Goal: Information Seeking & Learning: Learn about a topic

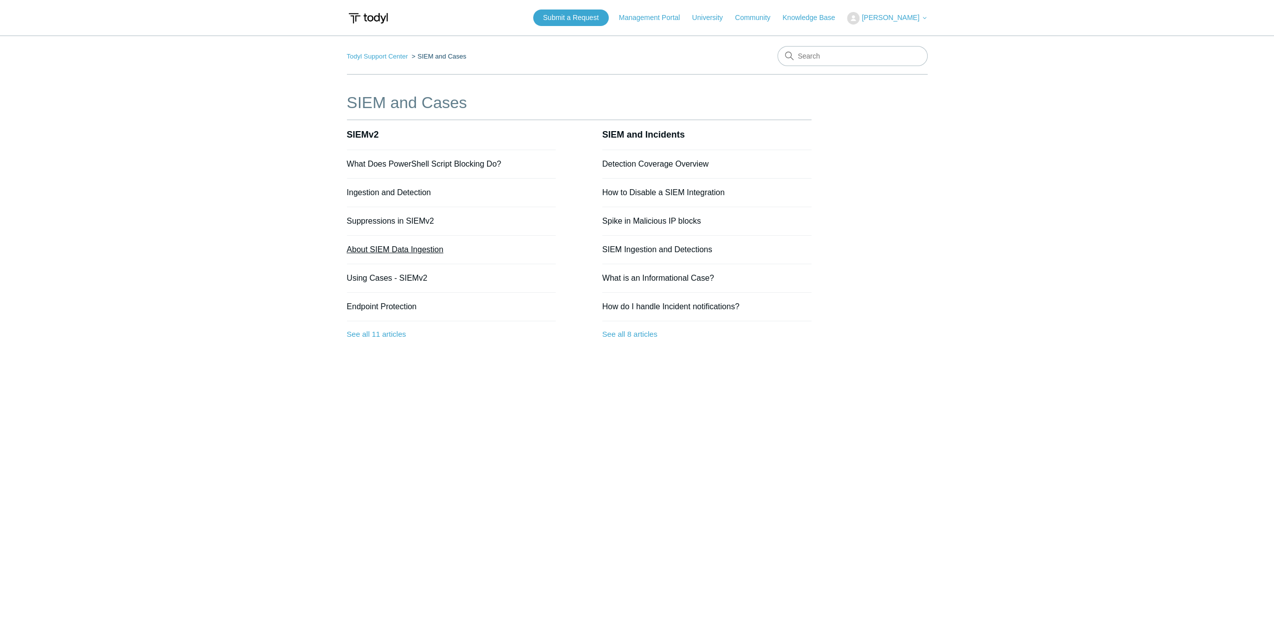
click at [406, 249] on link "About SIEM Data Ingestion" at bounding box center [395, 249] width 97 height 9
click at [377, 191] on link "Ingestion and Detection" at bounding box center [389, 192] width 84 height 9
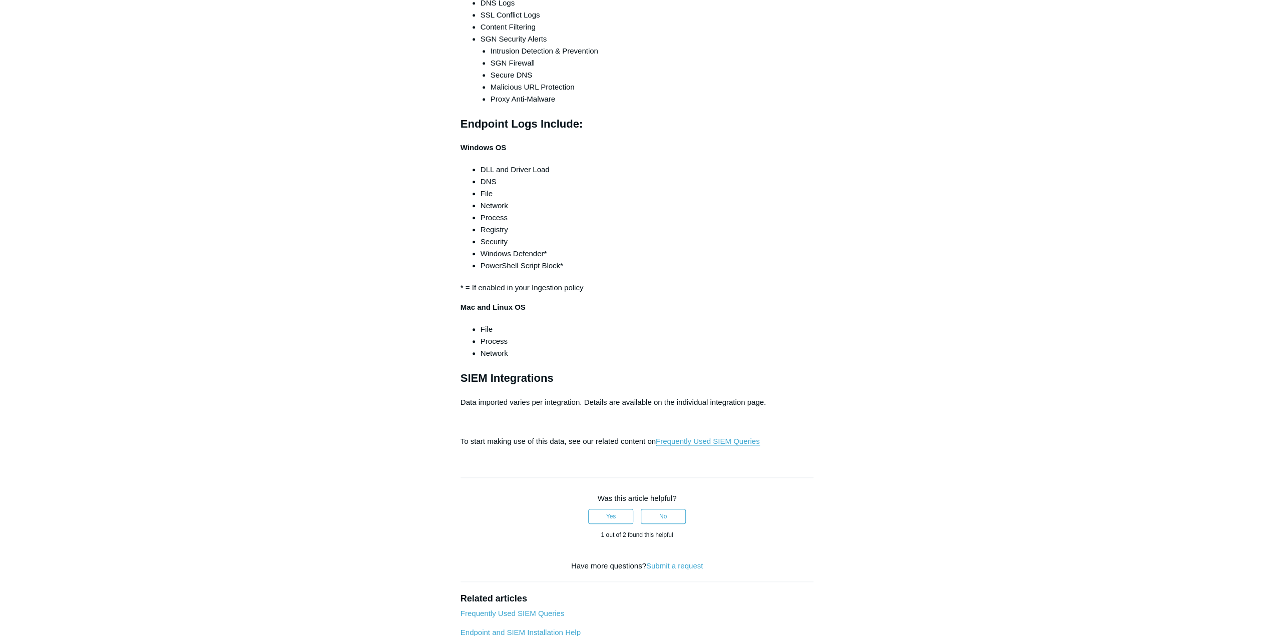
scroll to position [701, 0]
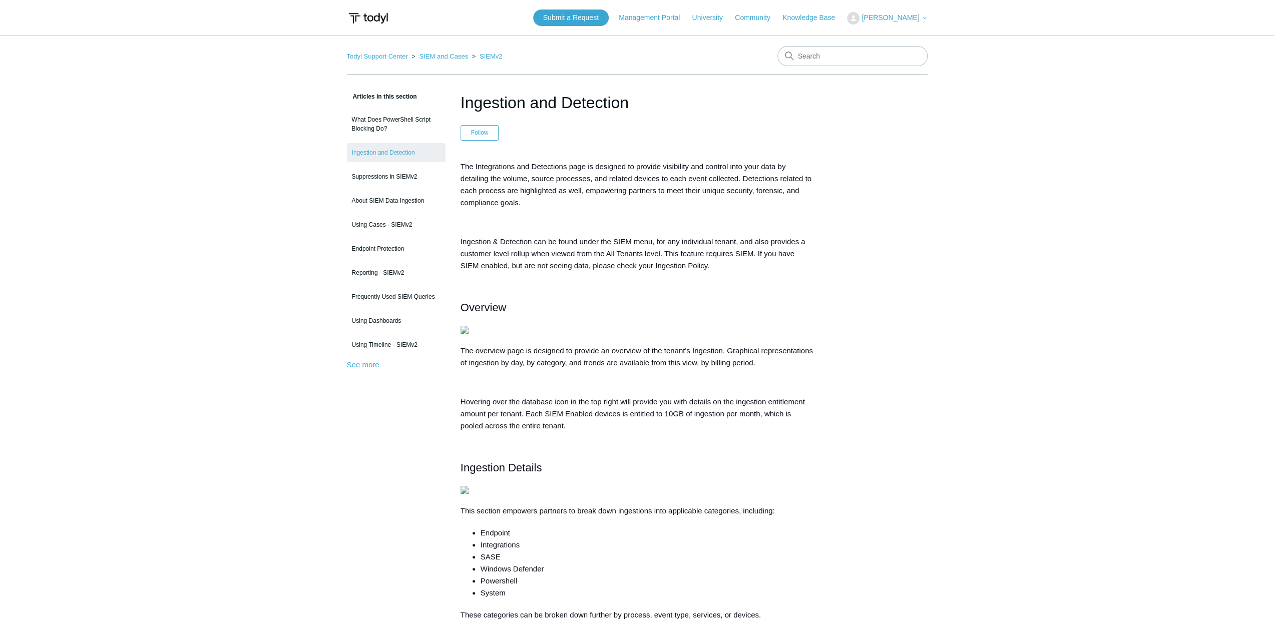
drag, startPoint x: 929, startPoint y: 426, endPoint x: 860, endPoint y: 160, distance: 275.7
